Goal: Check status

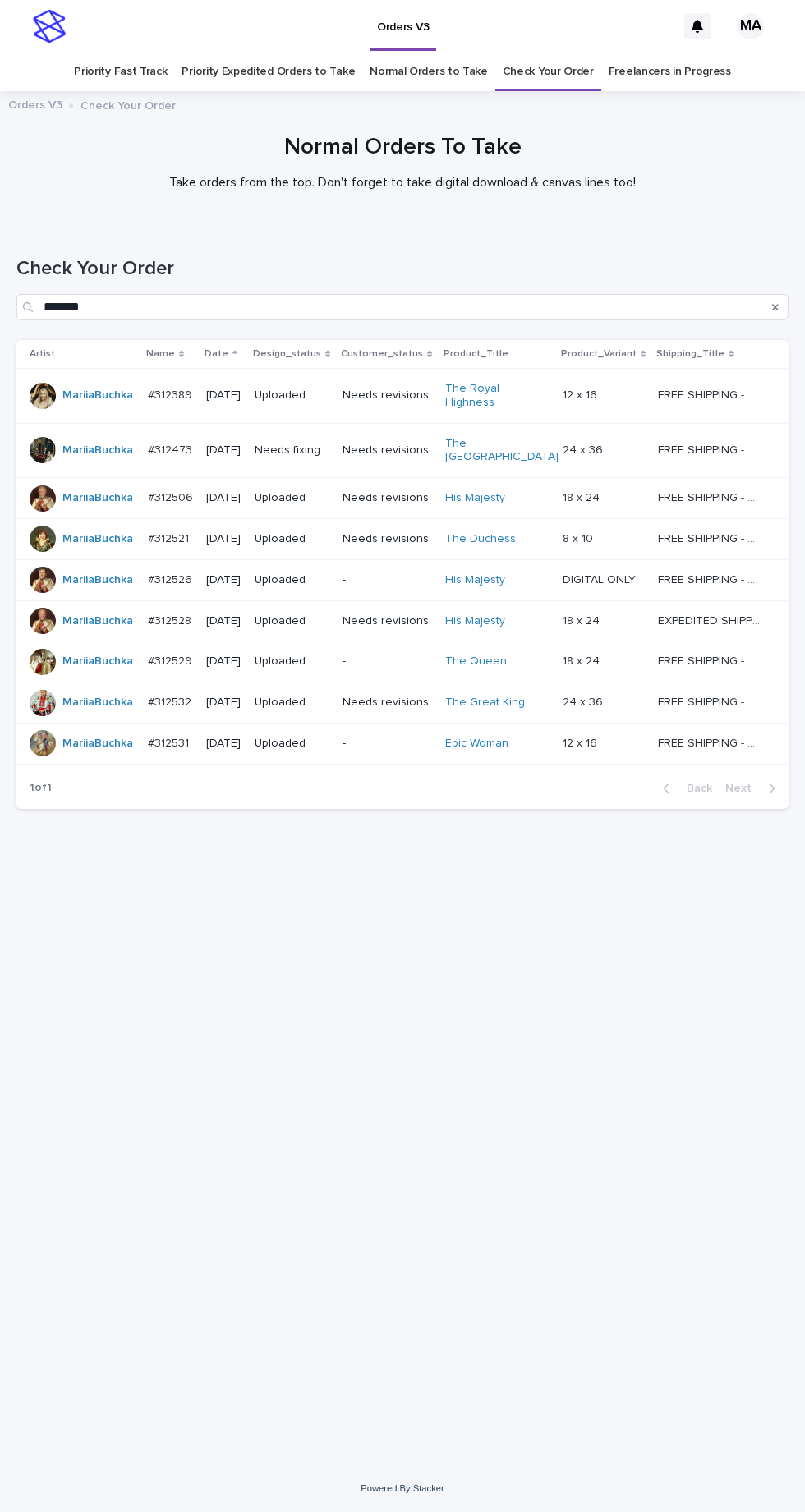
scroll to position [52, 0]
click at [543, 53] on link "Check Your Order" at bounding box center [547, 72] width 91 height 39
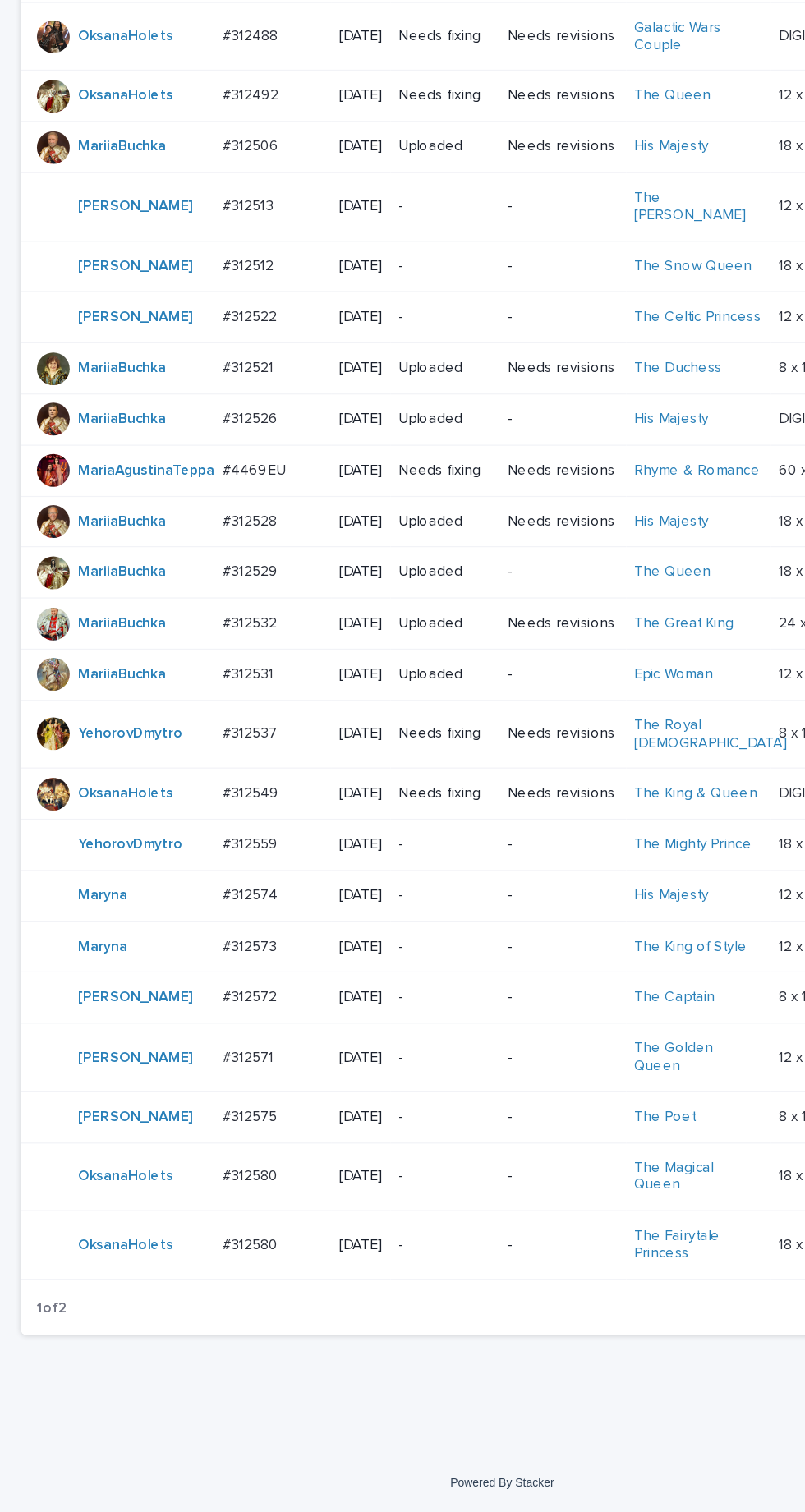
click at [374, 1113] on div "-" at bounding box center [357, 1100] width 74 height 27
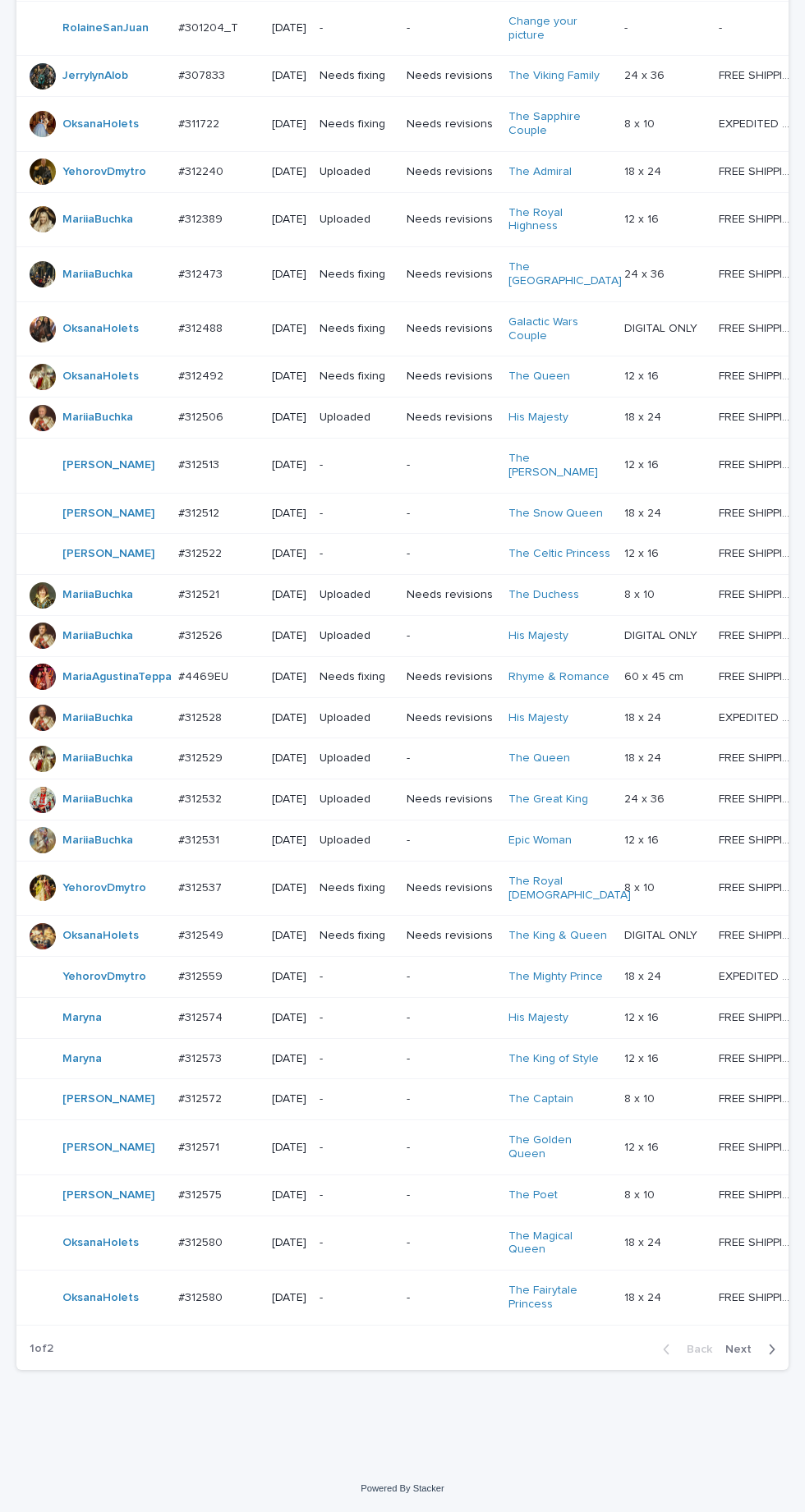
click at [373, 1250] on p "-" at bounding box center [357, 1243] width 74 height 14
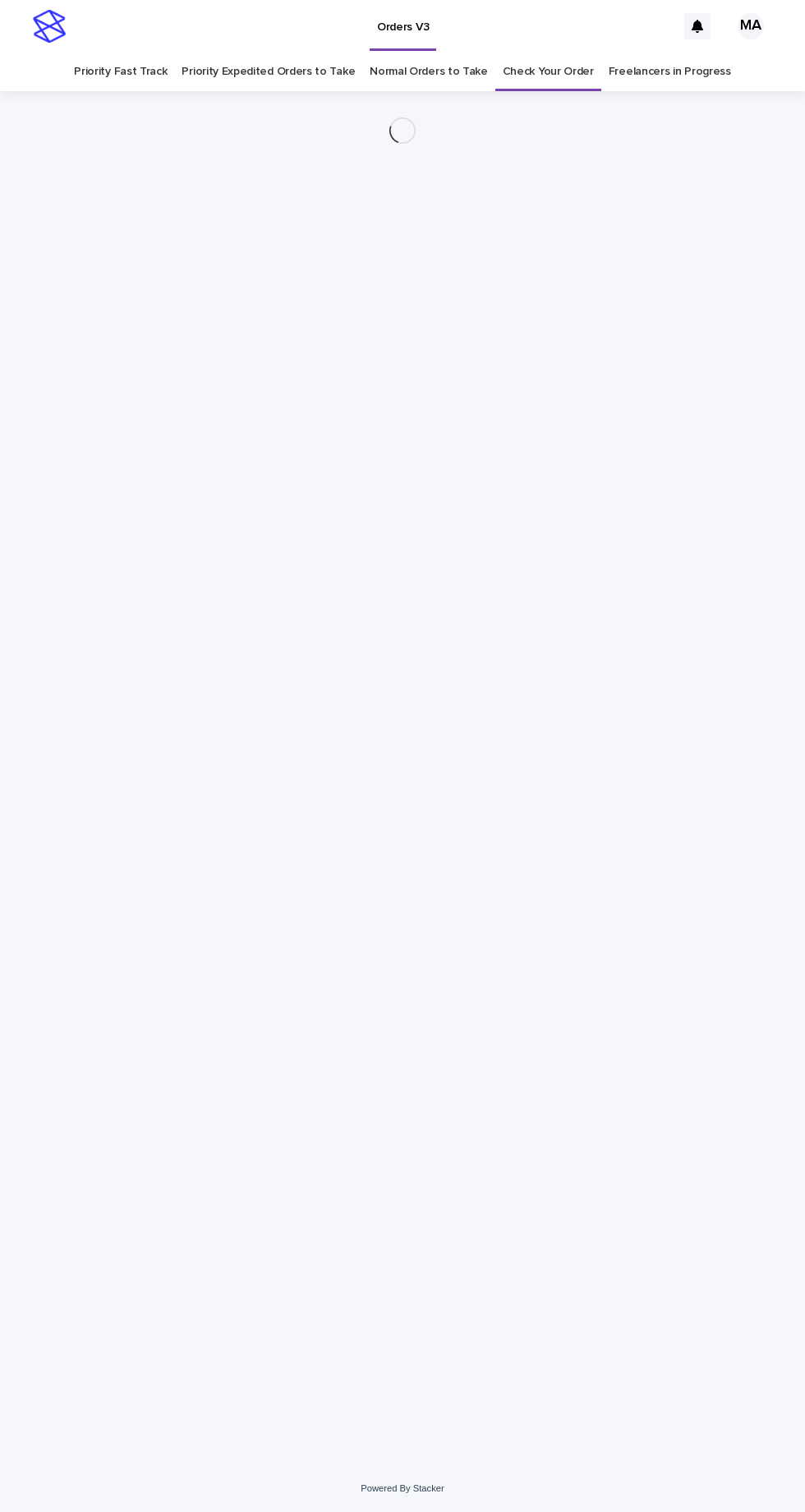
scroll to position [52, 0]
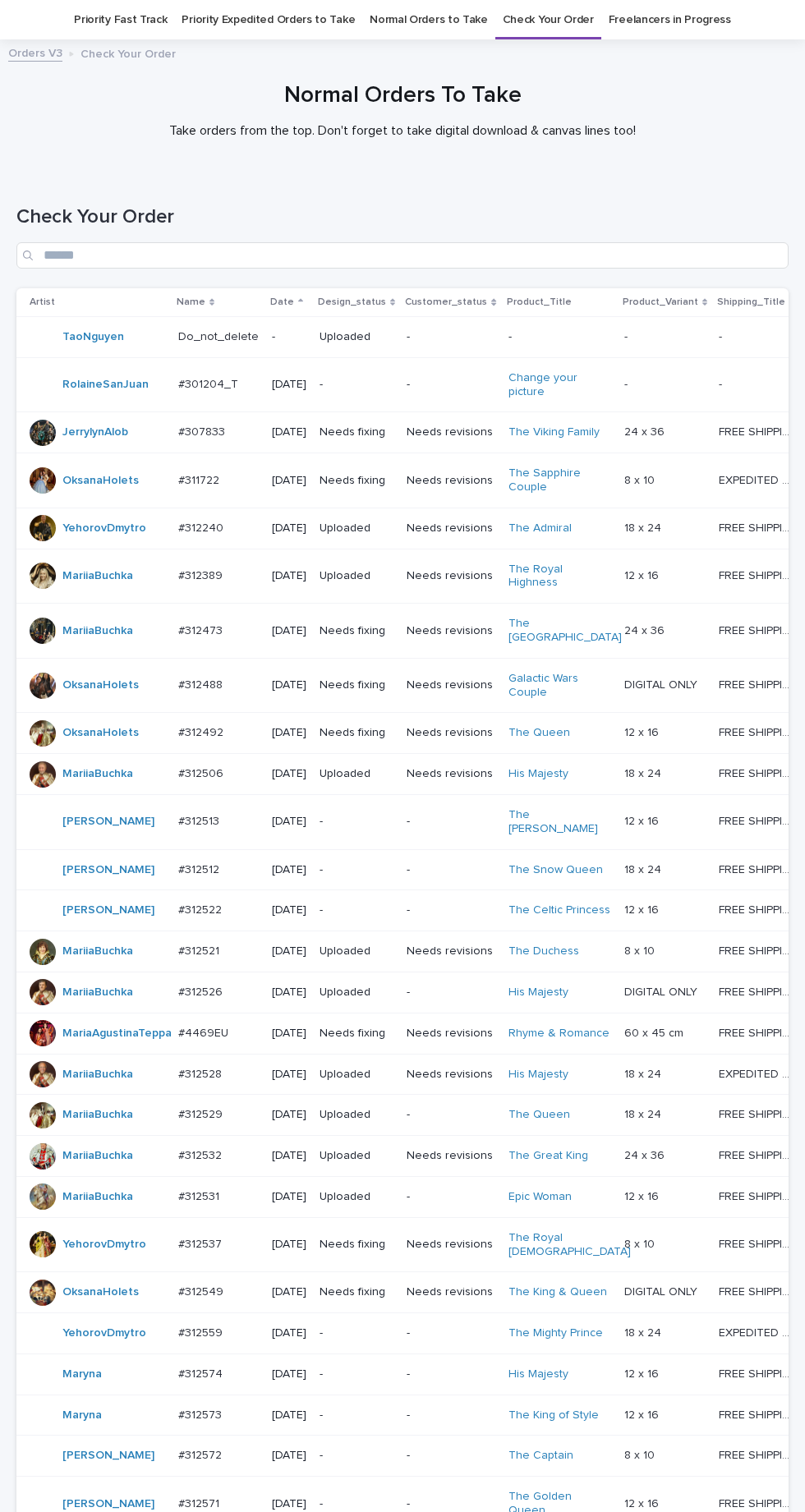
scroll to position [548, 0]
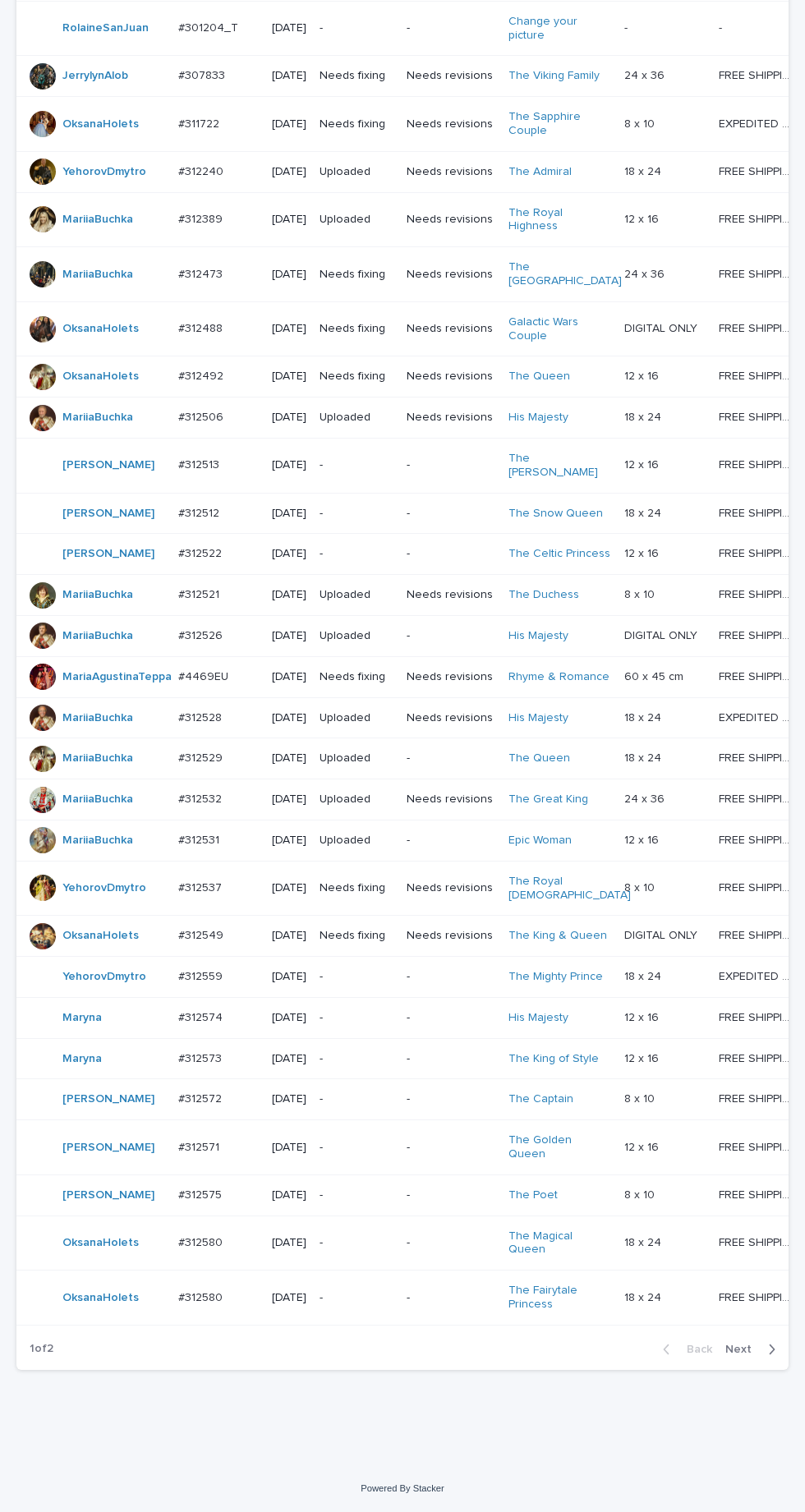
click at [768, 1358] on icon "button" at bounding box center [772, 1349] width 8 height 15
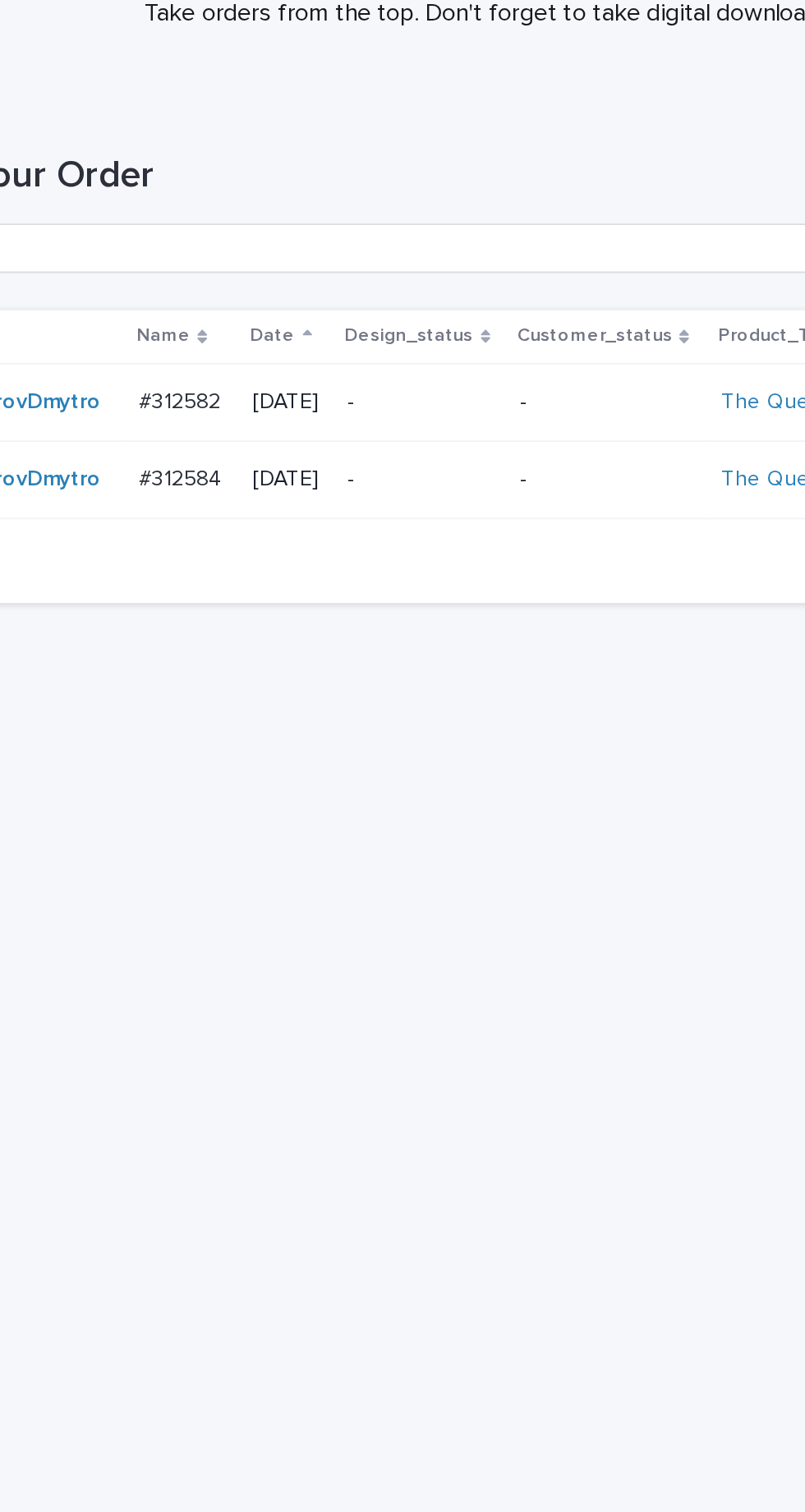
click at [337, 388] on p "-" at bounding box center [316, 389] width 79 height 14
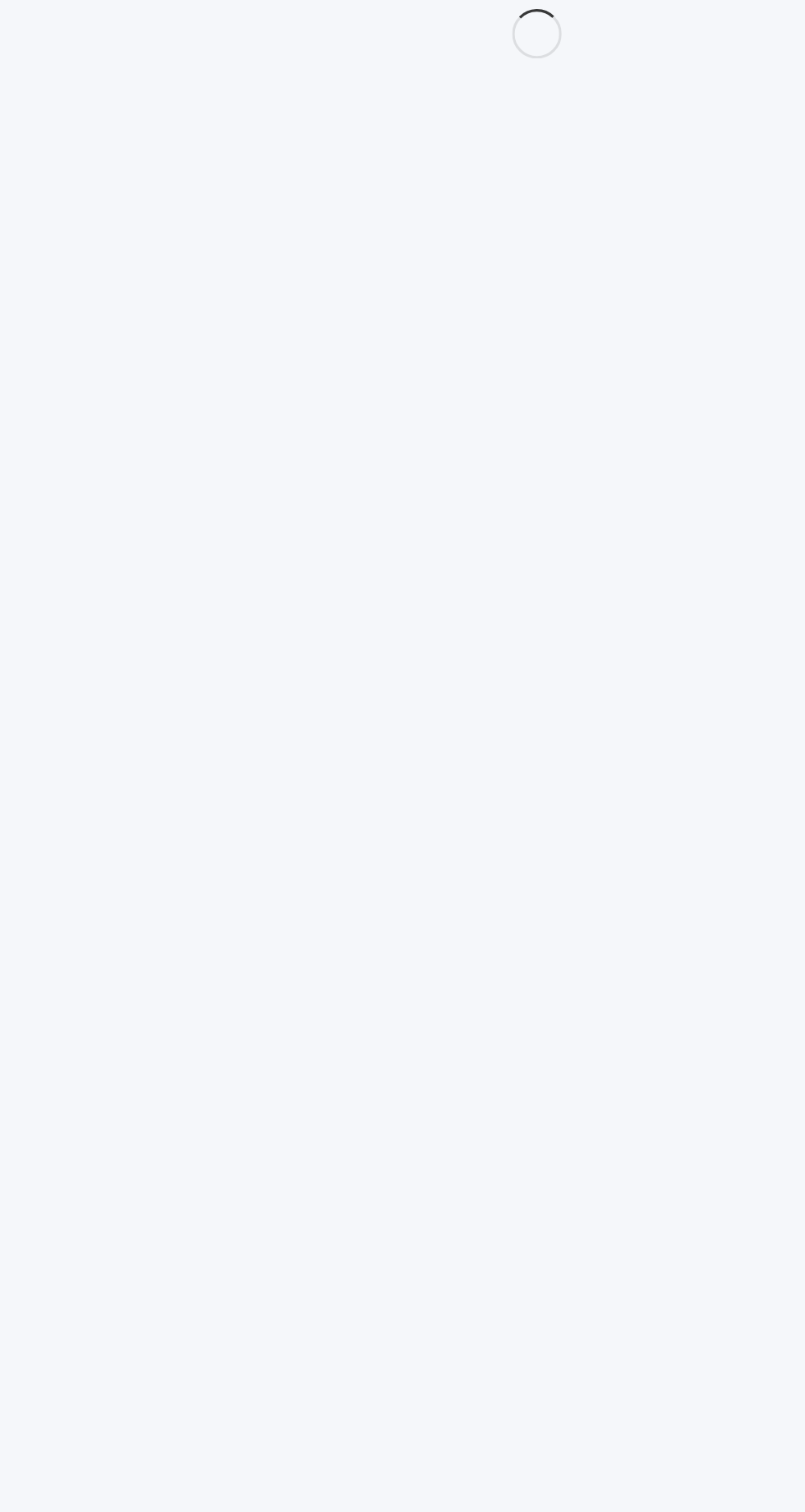
scroll to position [52, 0]
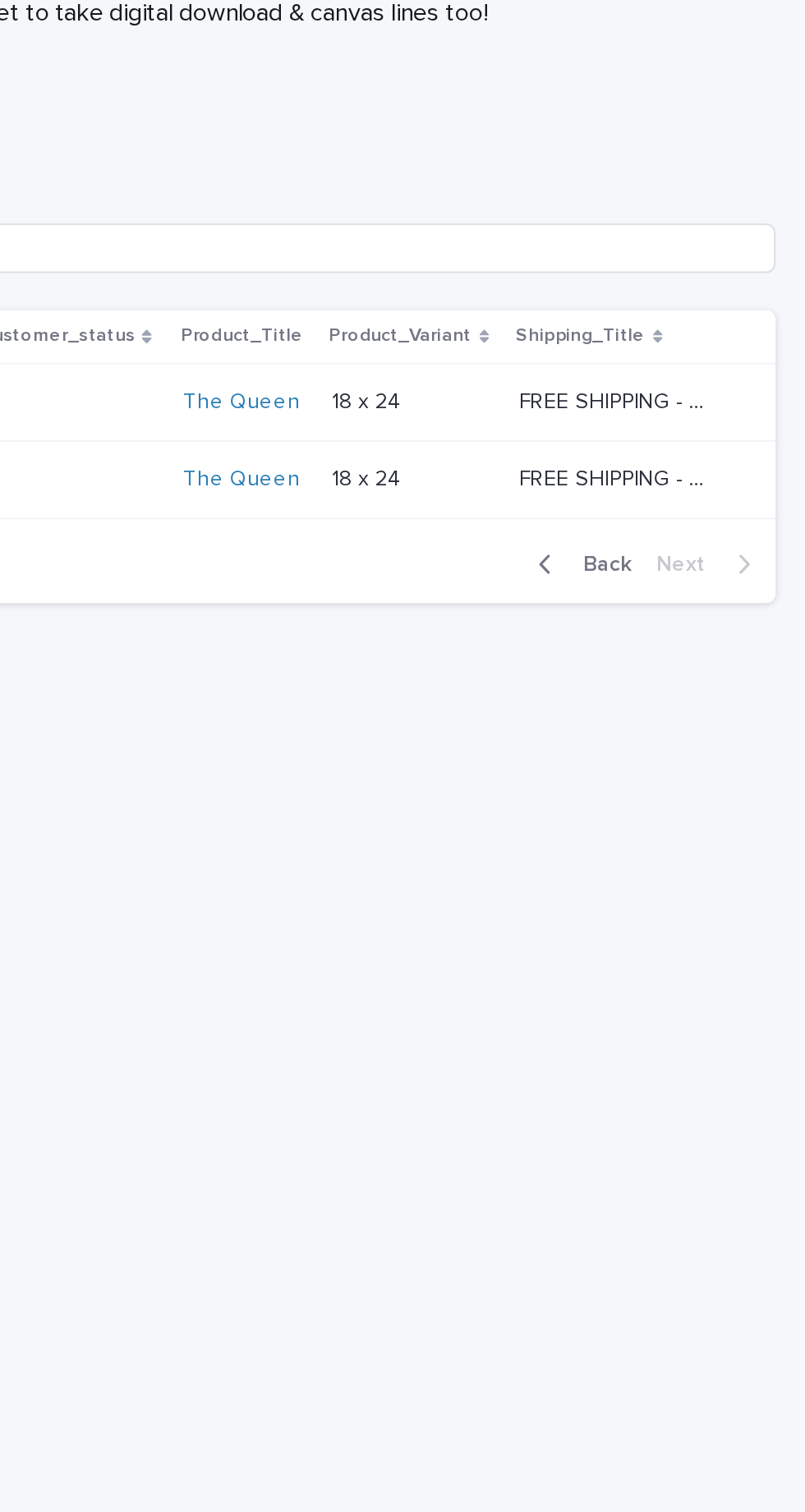
click at [698, 469] on span "Back" at bounding box center [695, 475] width 35 height 12
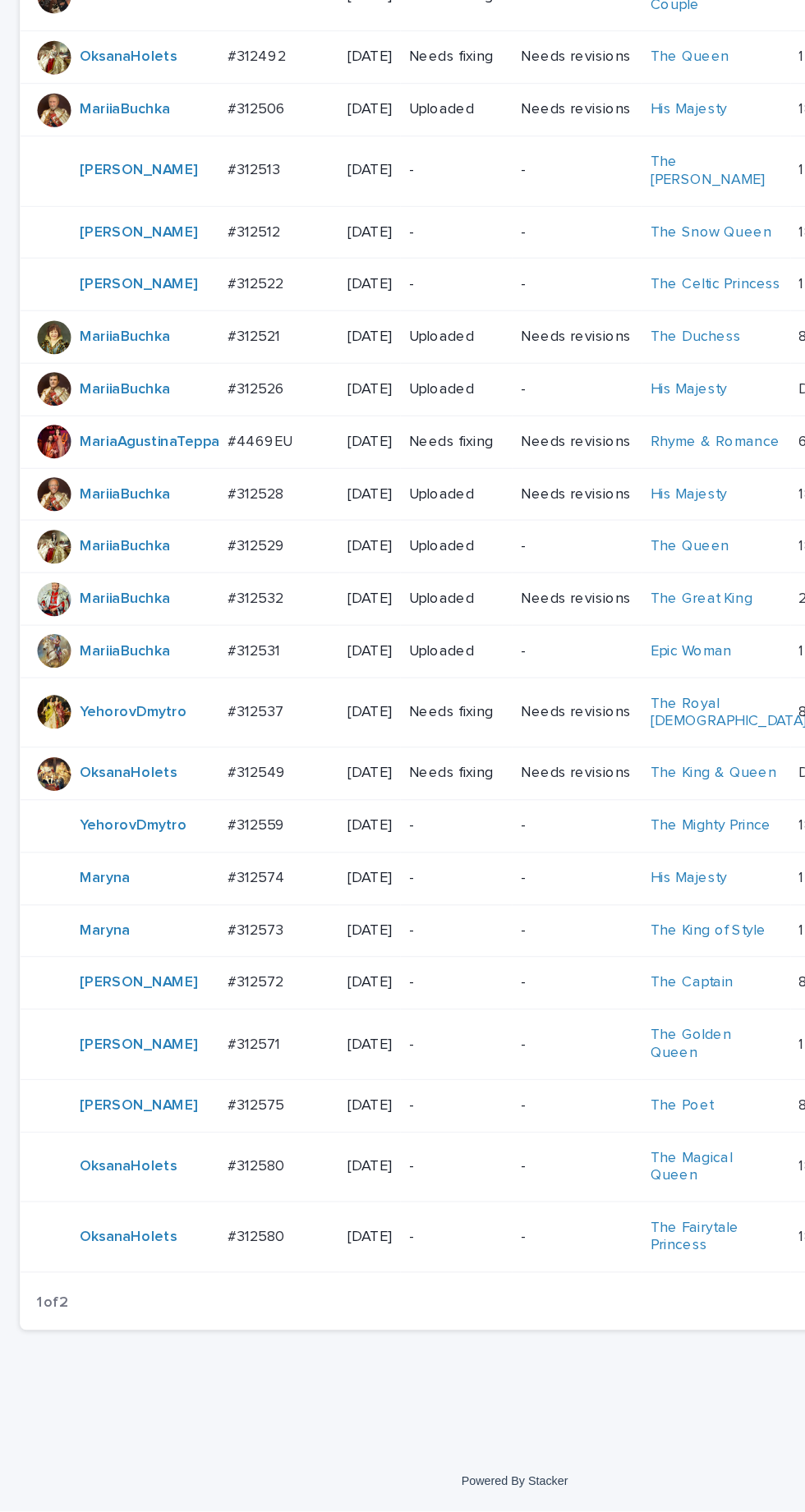
click at [376, 1155] on p "-" at bounding box center [357, 1148] width 74 height 14
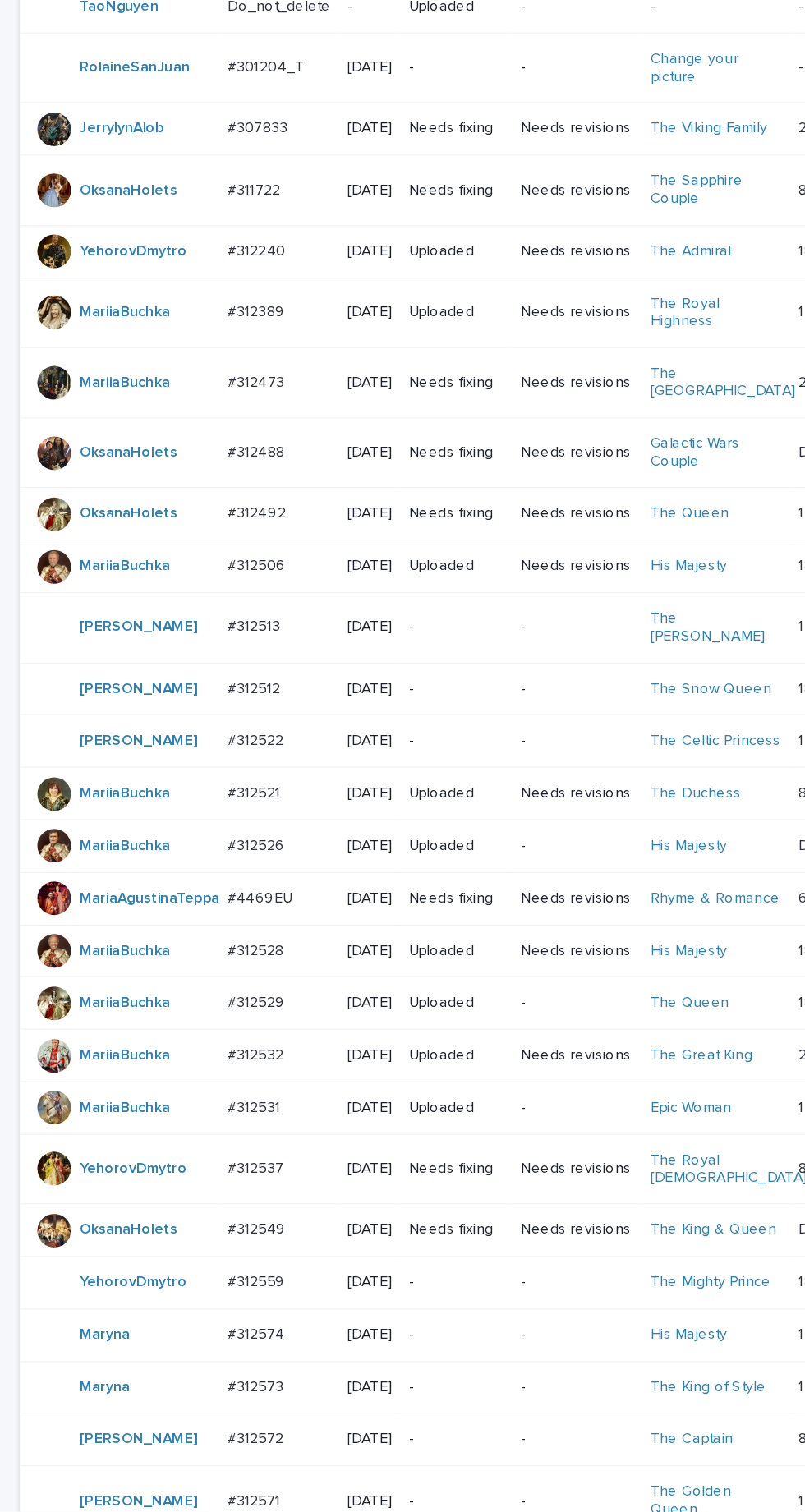
click at [380, 829] on p "-" at bounding box center [357, 822] width 74 height 14
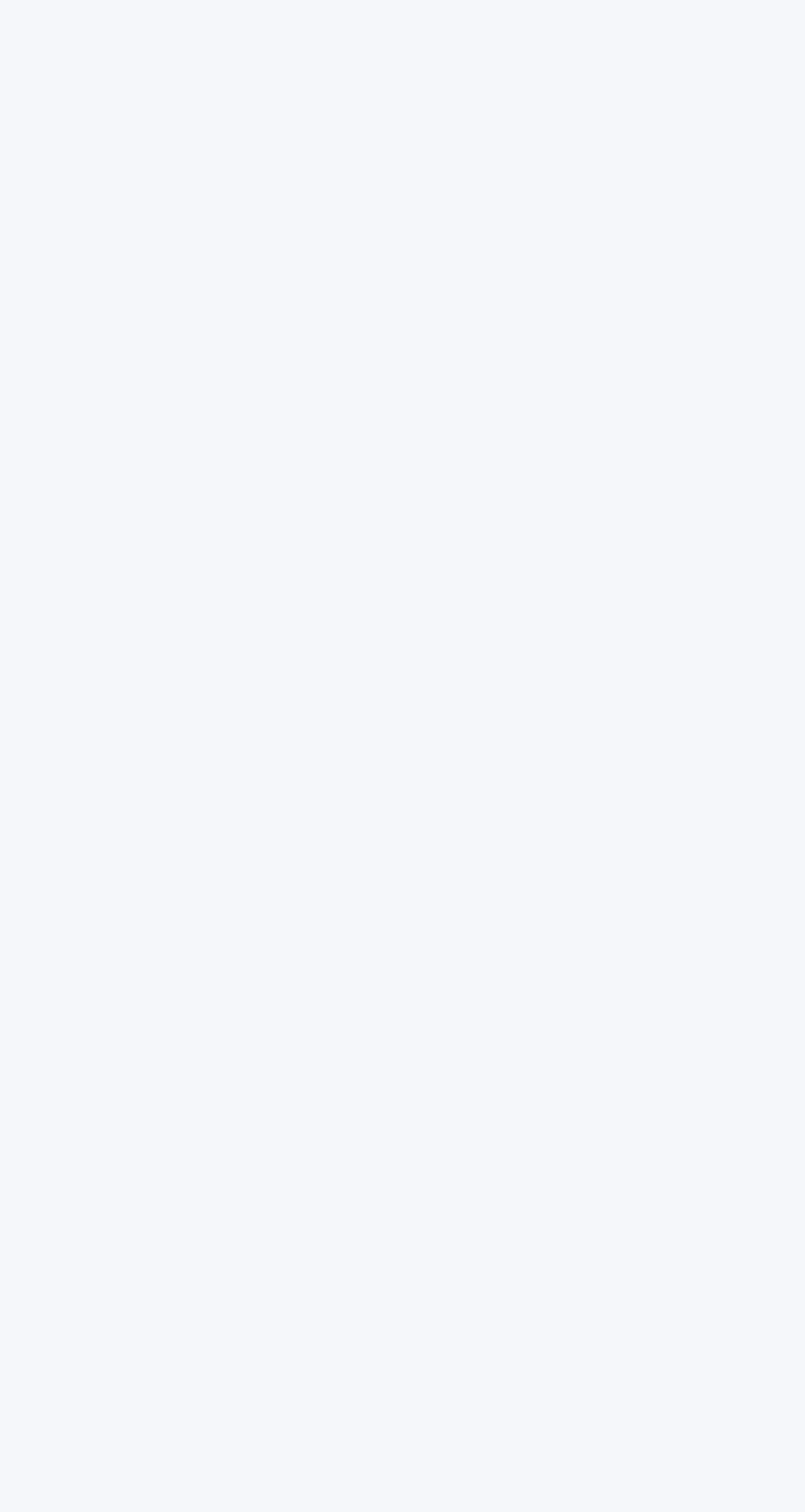
scroll to position [52, 0]
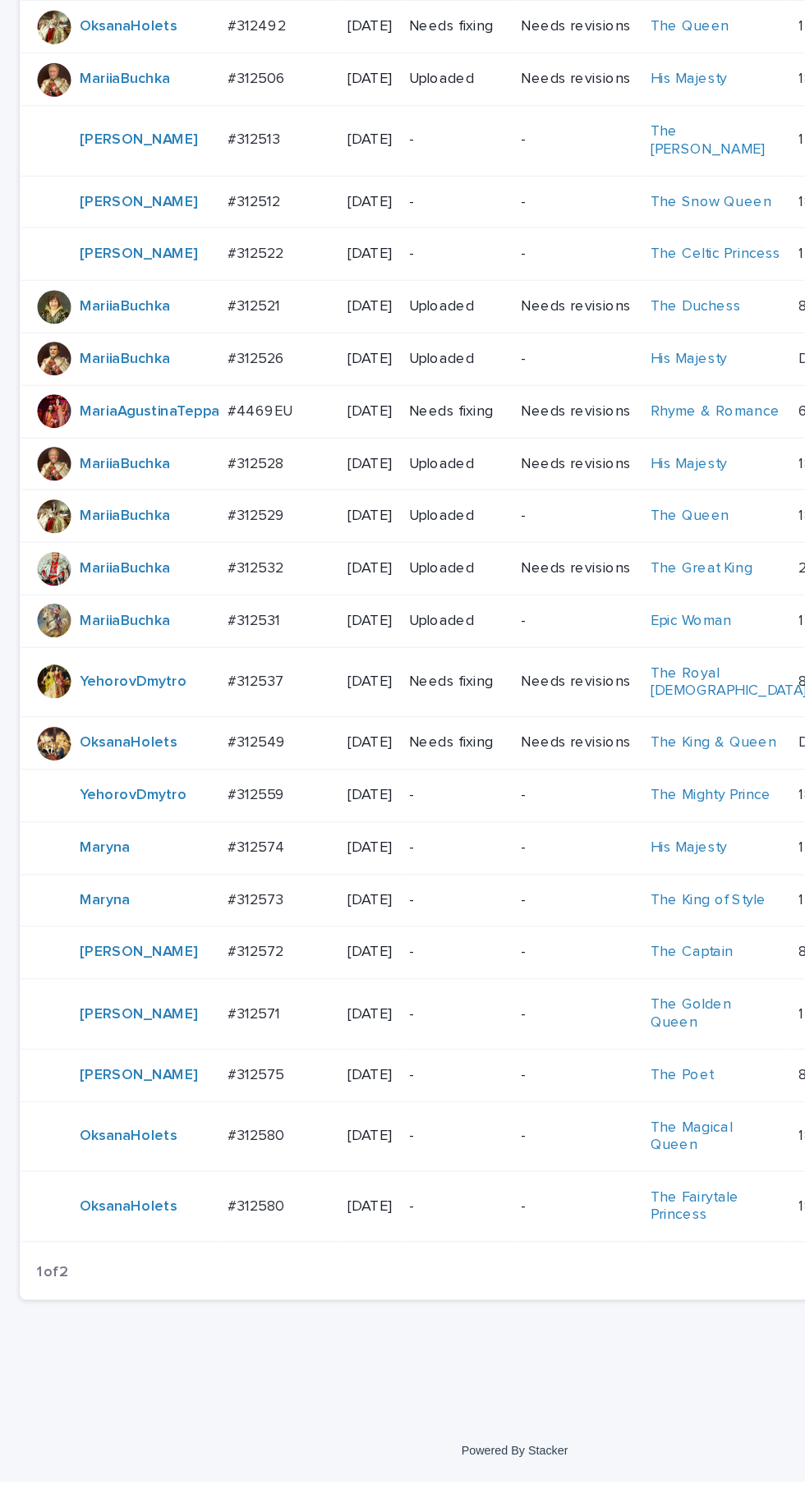
click at [377, 1203] on p "-" at bounding box center [357, 1195] width 74 height 14
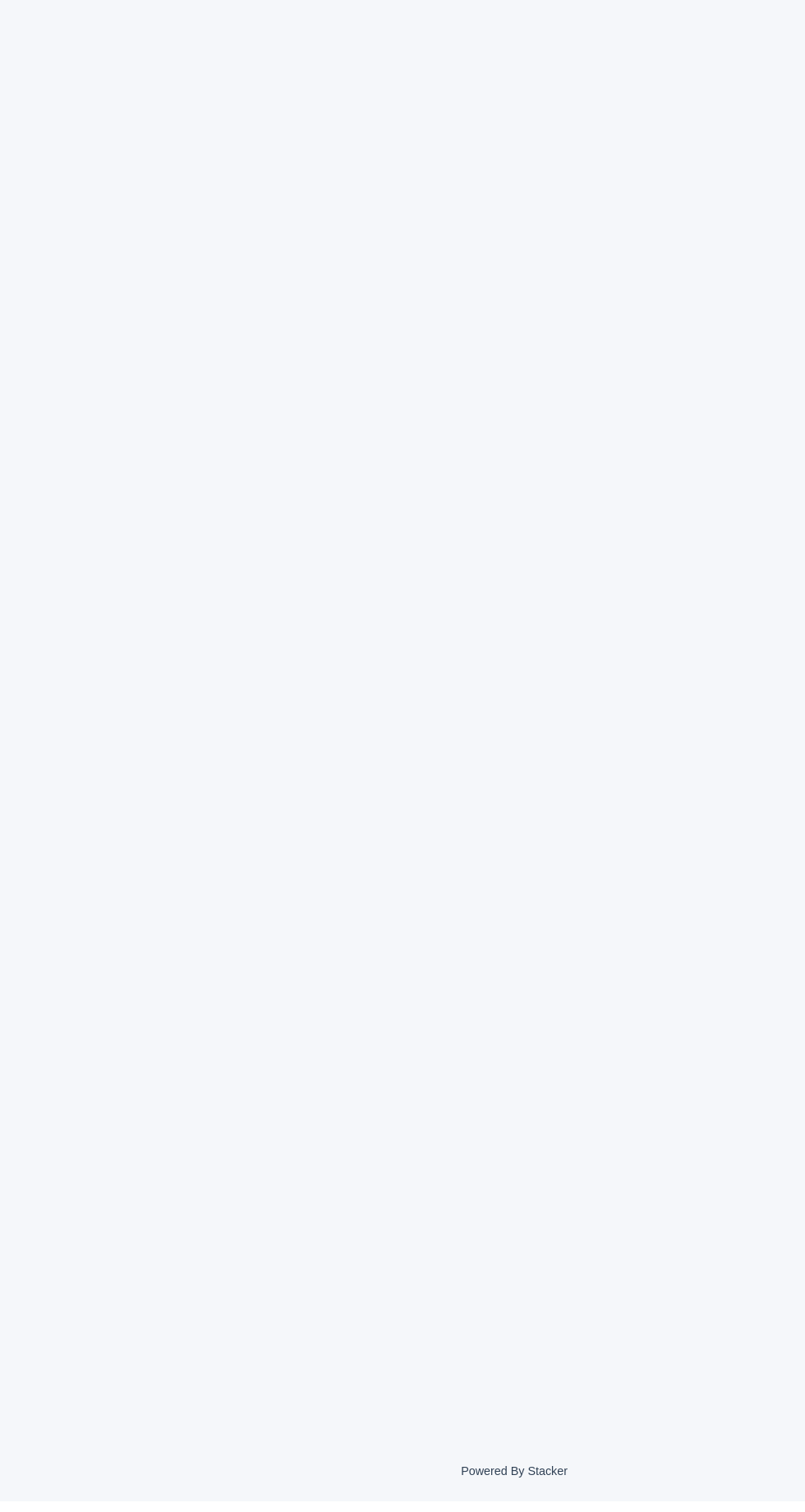
scroll to position [52, 0]
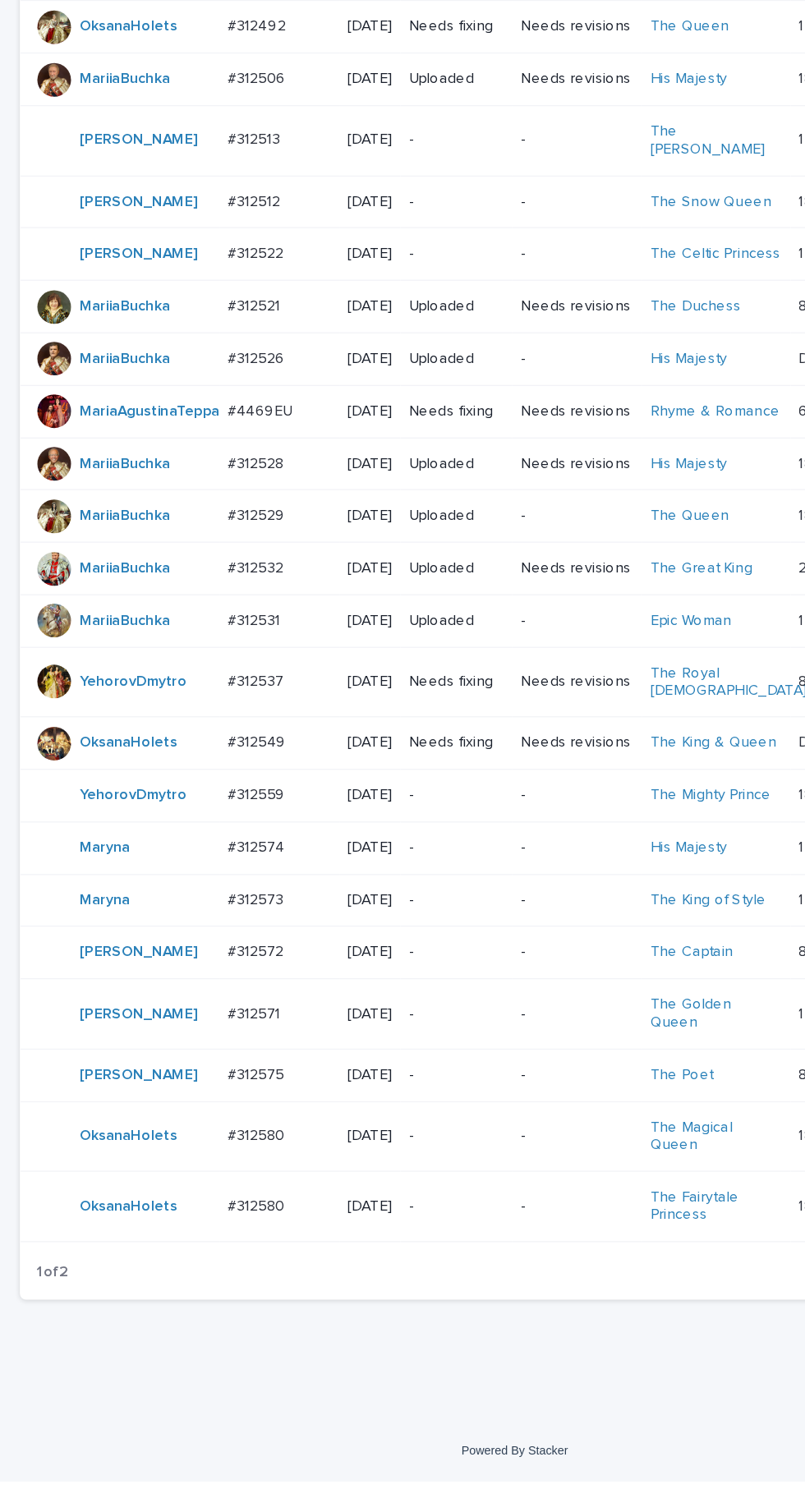
click at [367, 1025] on p "-" at bounding box center [357, 1018] width 74 height 14
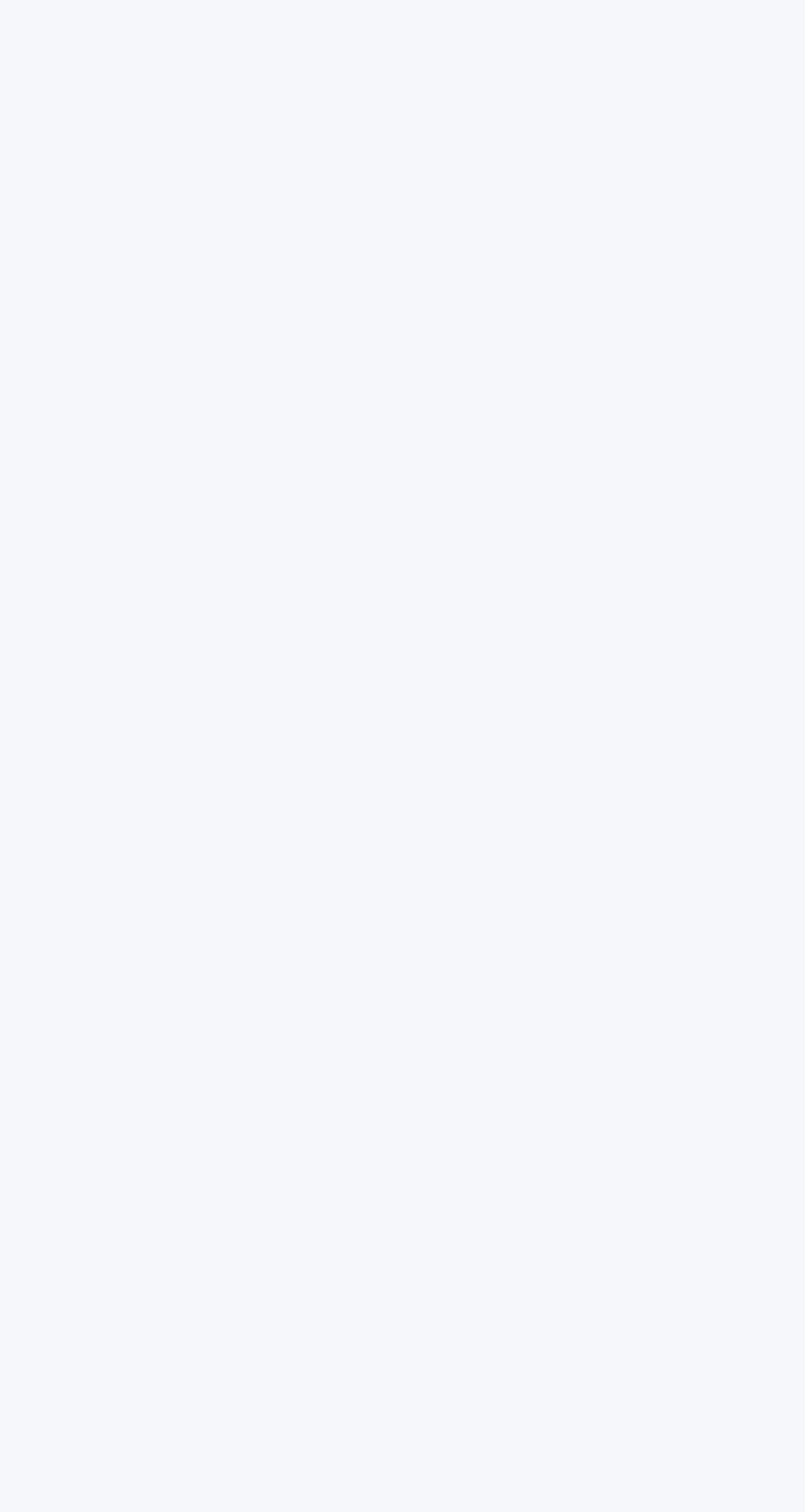
scroll to position [52, 0]
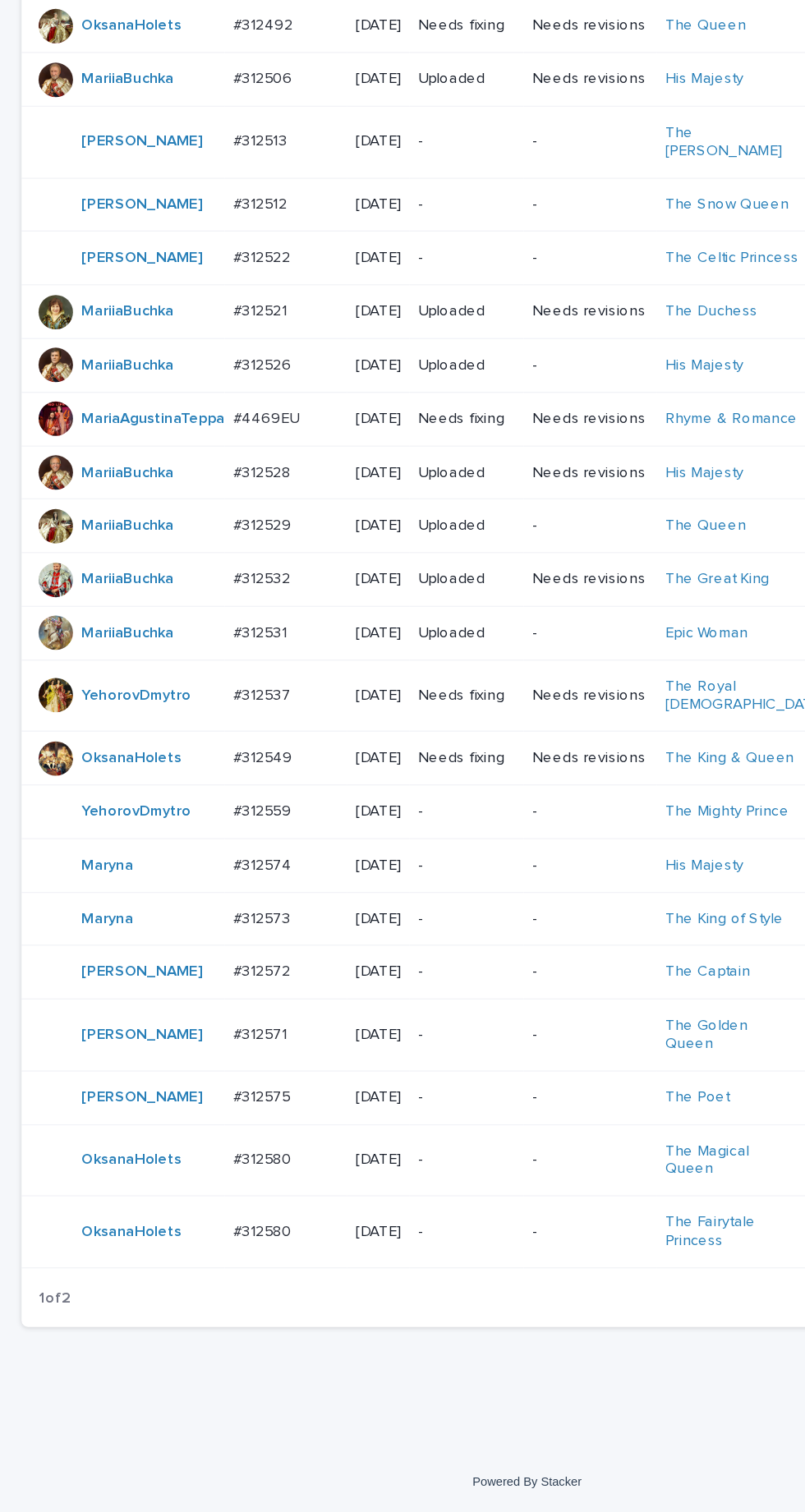
click at [450, 943] on p "Needs revisions" at bounding box center [450, 936] width 88 height 14
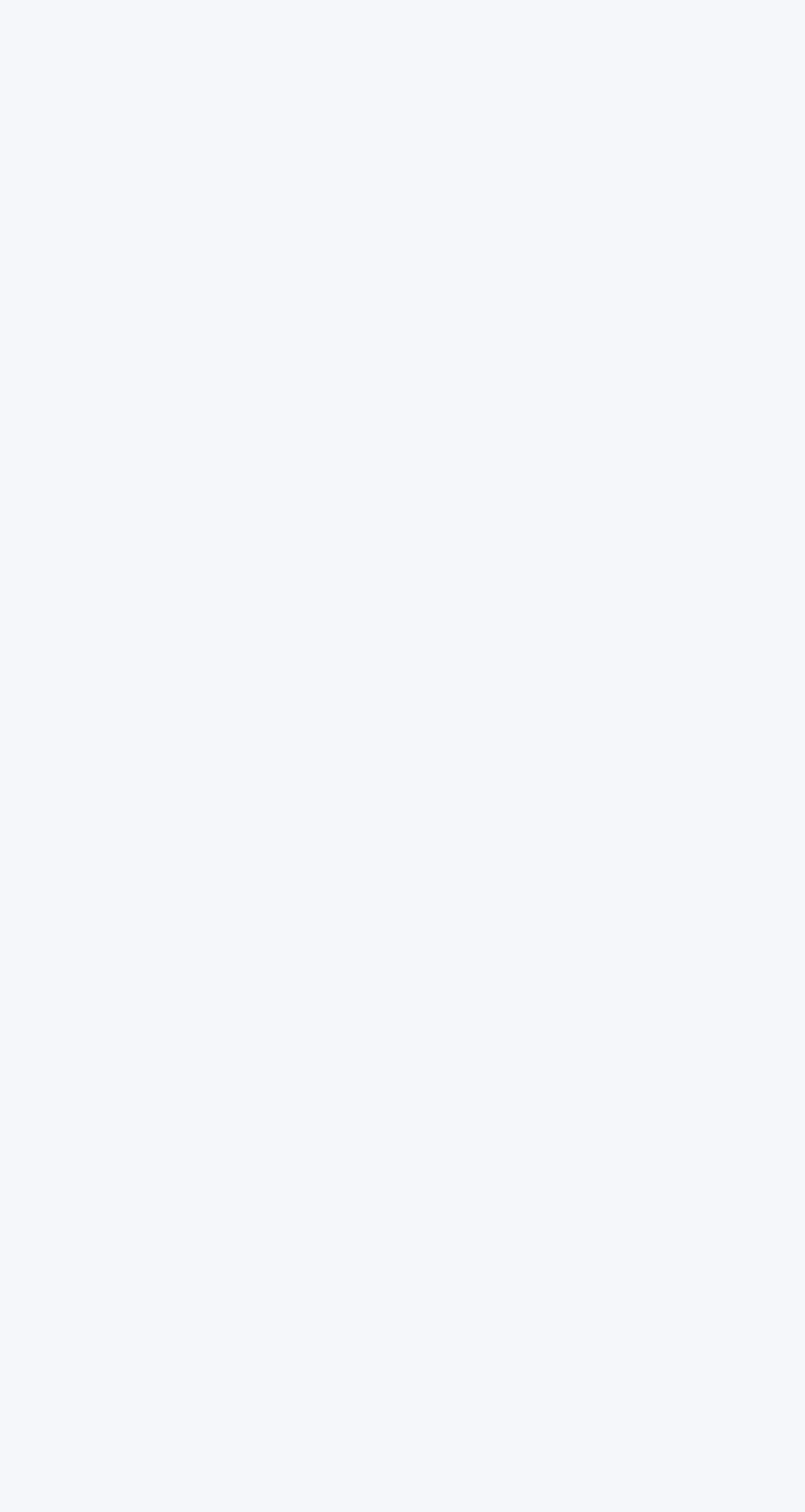
scroll to position [52, 0]
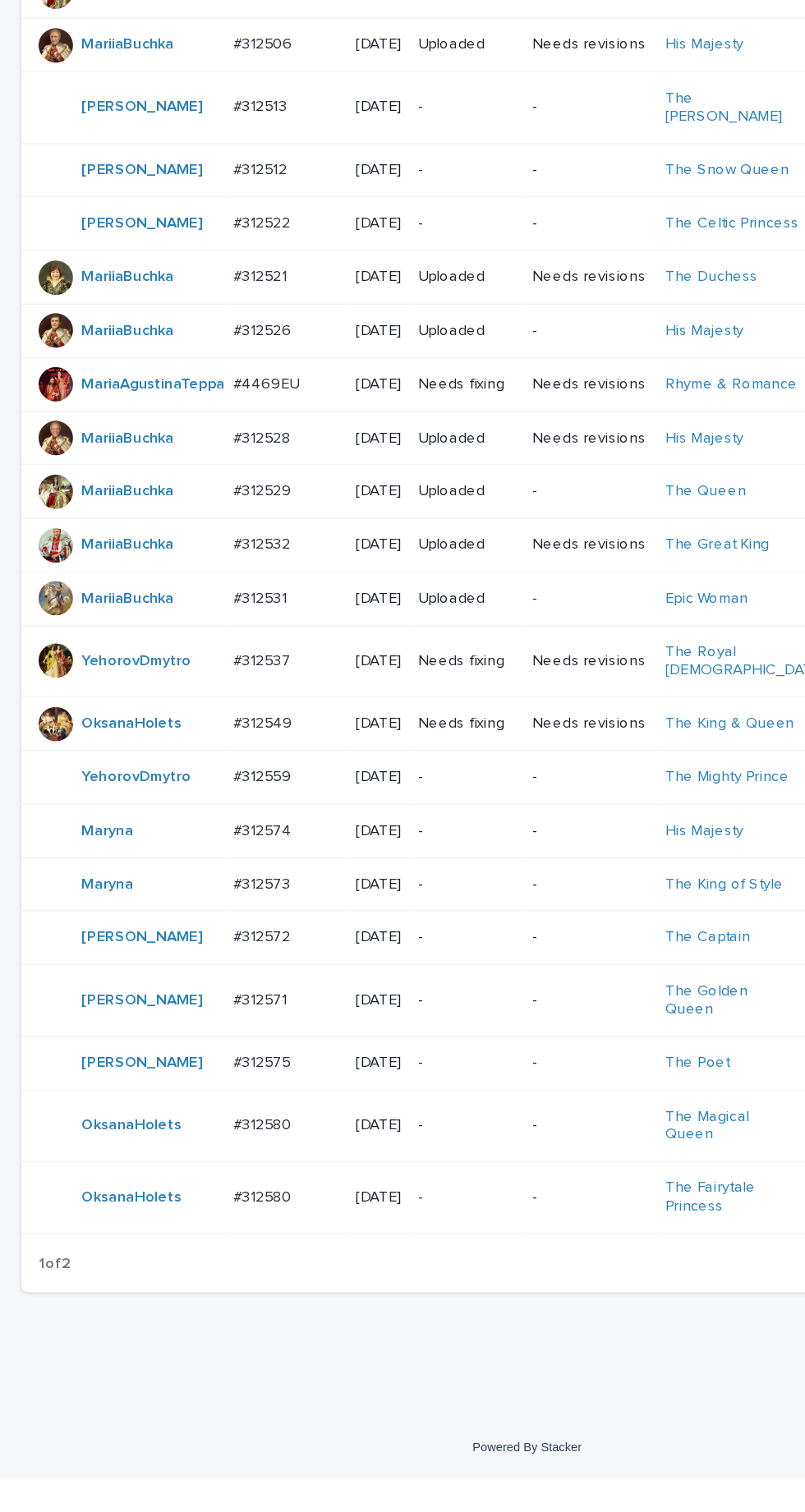
click at [373, 984] on p "-" at bounding box center [357, 977] width 74 height 14
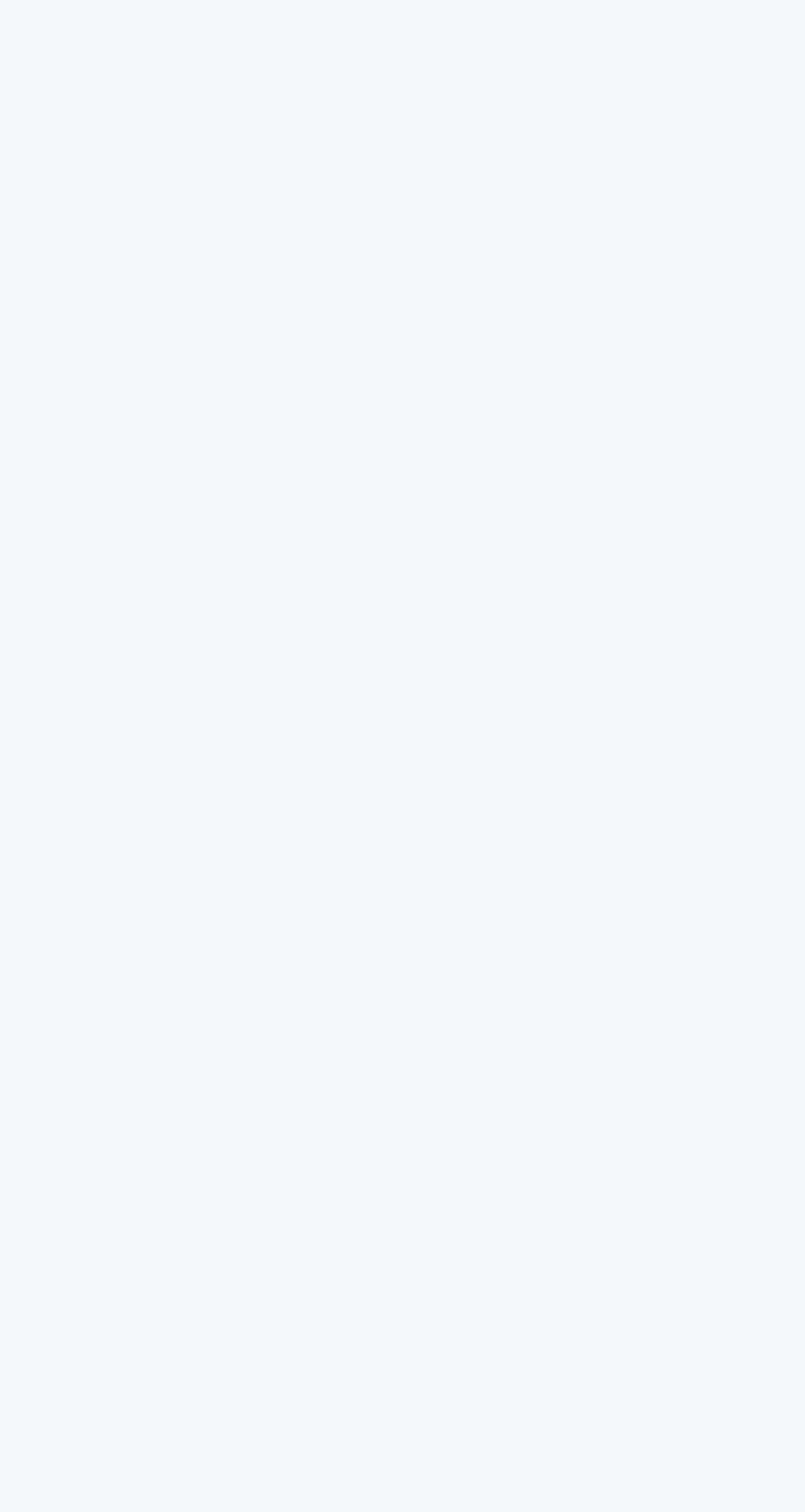
scroll to position [52, 0]
